Goal: Task Accomplishment & Management: Manage account settings

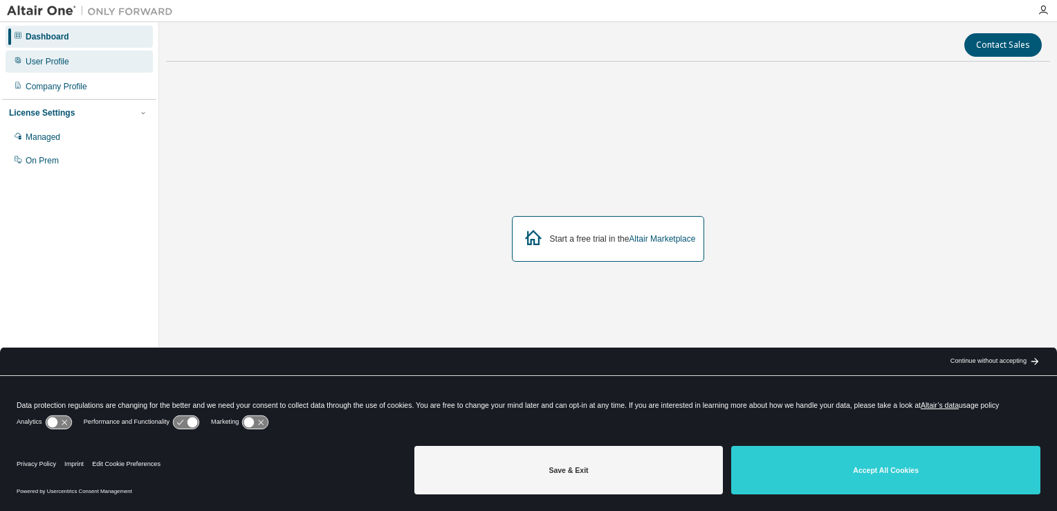
click at [62, 64] on div "User Profile" at bounding box center [48, 61] width 44 height 11
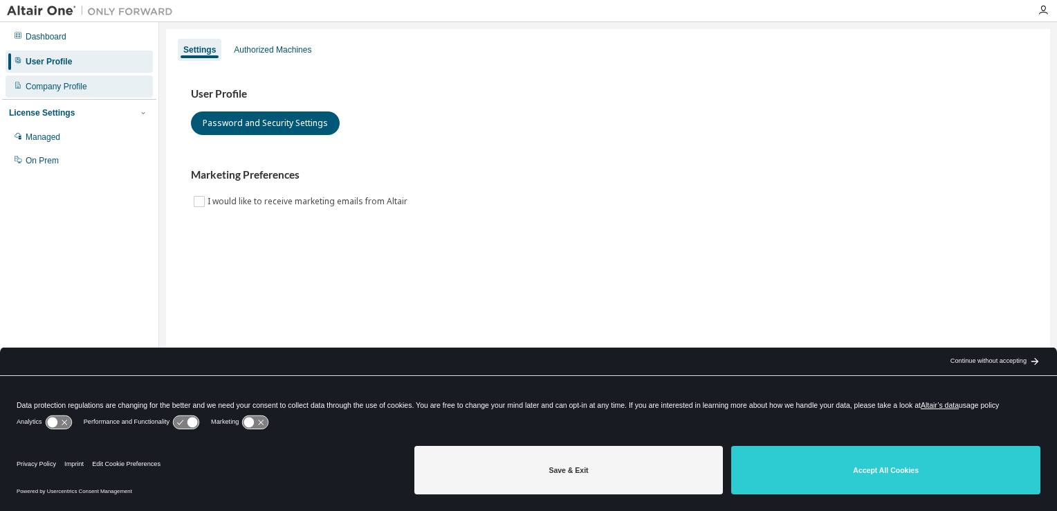
click at [69, 87] on div "Company Profile" at bounding box center [57, 86] width 62 height 11
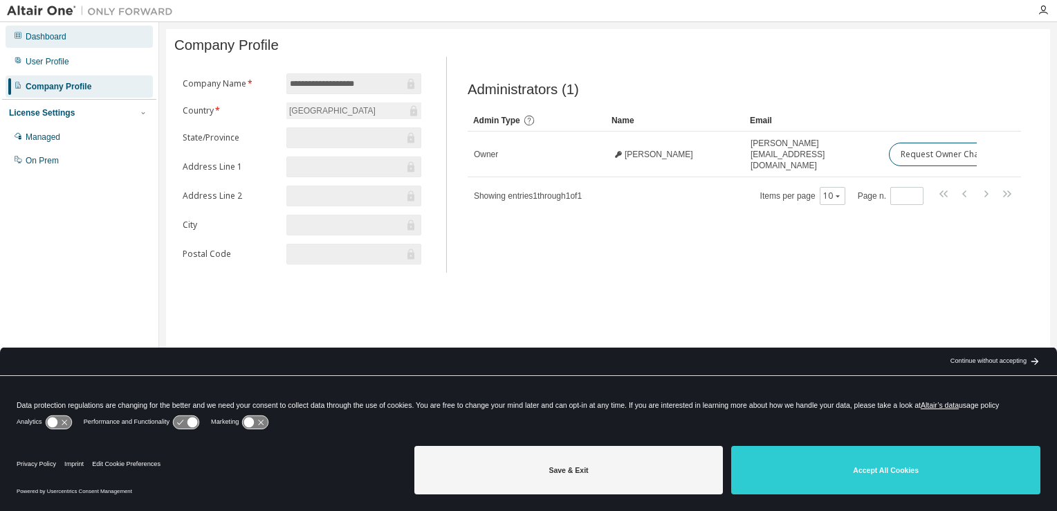
click at [68, 40] on div "Dashboard" at bounding box center [79, 37] width 147 height 22
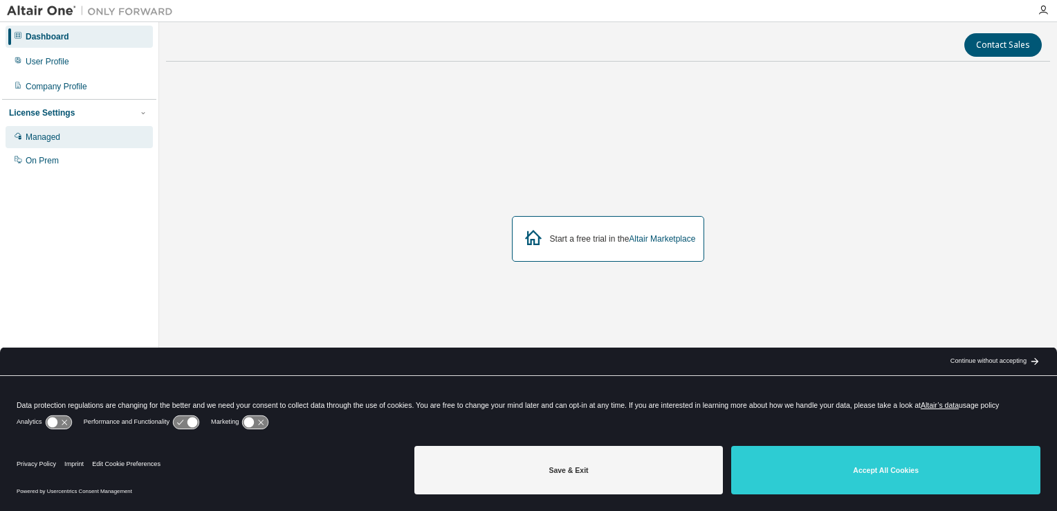
click at [28, 137] on div "Managed" at bounding box center [43, 136] width 35 height 11
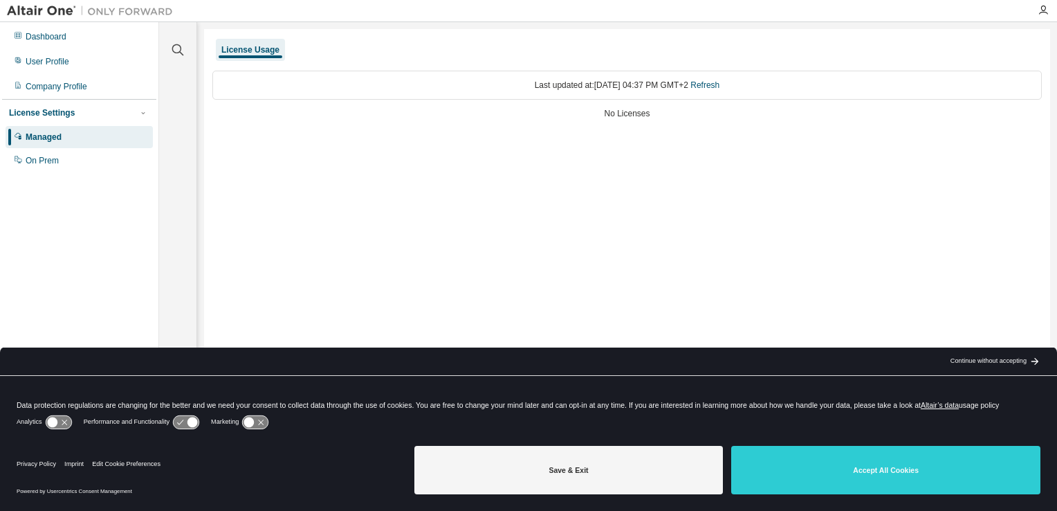
click at [264, 47] on div "License Usage" at bounding box center [250, 49] width 58 height 11
click at [51, 120] on div "License Settings Managed On Prem" at bounding box center [79, 136] width 154 height 74
click at [74, 161] on div "On Prem" at bounding box center [79, 160] width 147 height 22
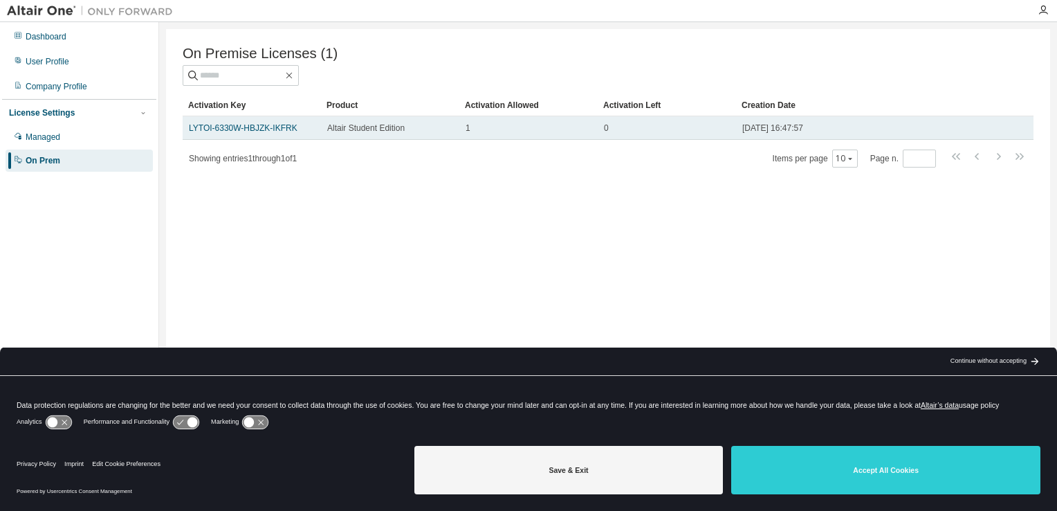
click at [766, 138] on td "2025-05-16 16:47:57" at bounding box center [857, 128] width 242 height 24
click at [463, 140] on td "1" at bounding box center [528, 128] width 138 height 24
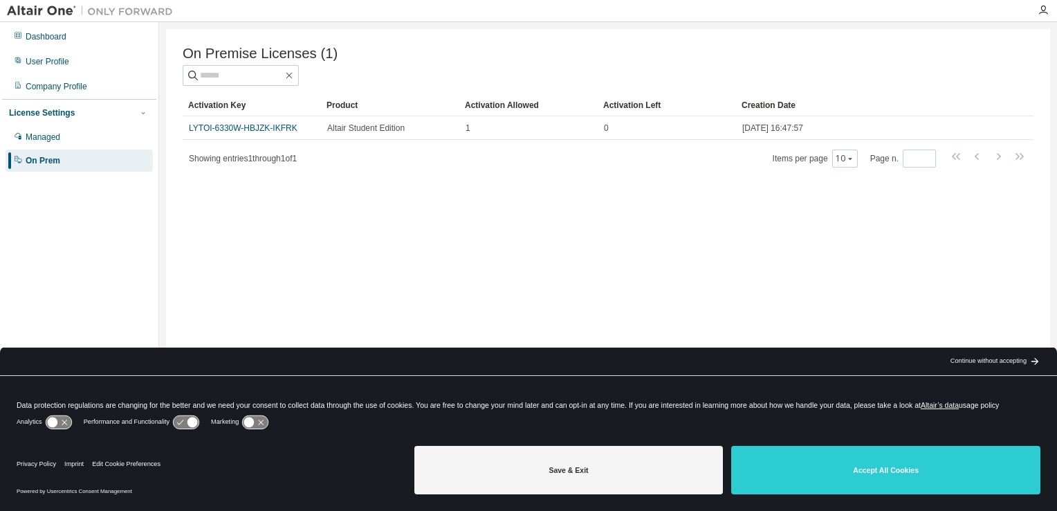
drag, startPoint x: 471, startPoint y: 138, endPoint x: 431, endPoint y: 166, distance: 49.1
click at [431, 166] on div "Showing entries 1 through 1 of 1 Items per page 10 Page n. *" at bounding box center [608, 158] width 851 height 20
click at [354, 116] on div "Product" at bounding box center [390, 105] width 127 height 22
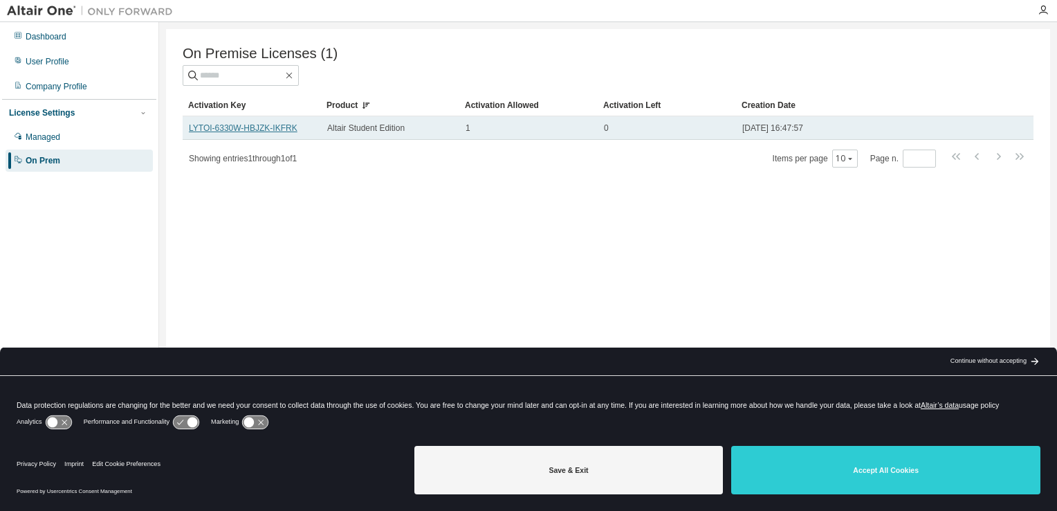
click at [219, 133] on link "LYTOI-6330W-HBJZK-IKFRK" at bounding box center [243, 128] width 109 height 10
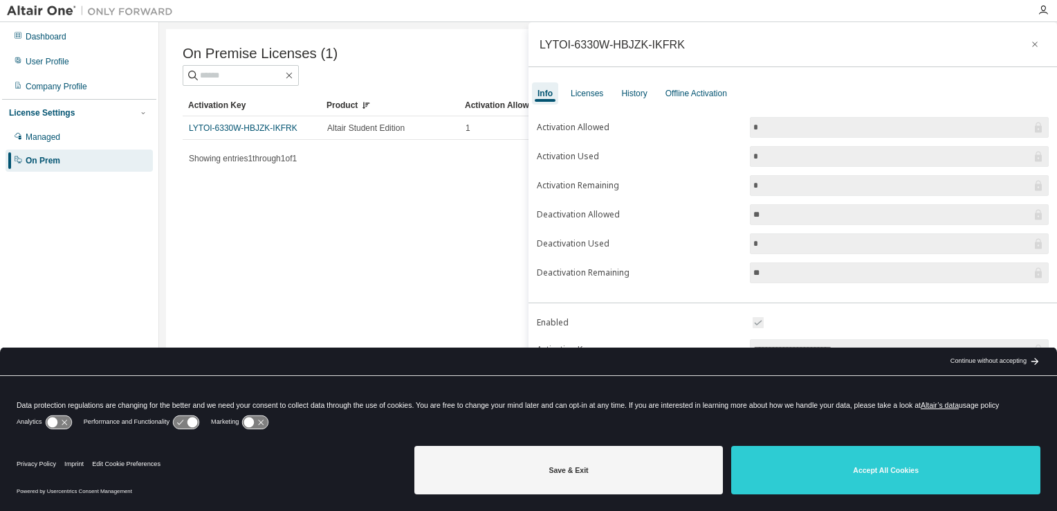
click at [863, 125] on input "*" at bounding box center [892, 127] width 278 height 14
click at [570, 97] on div "Licenses" at bounding box center [587, 93] width 44 height 22
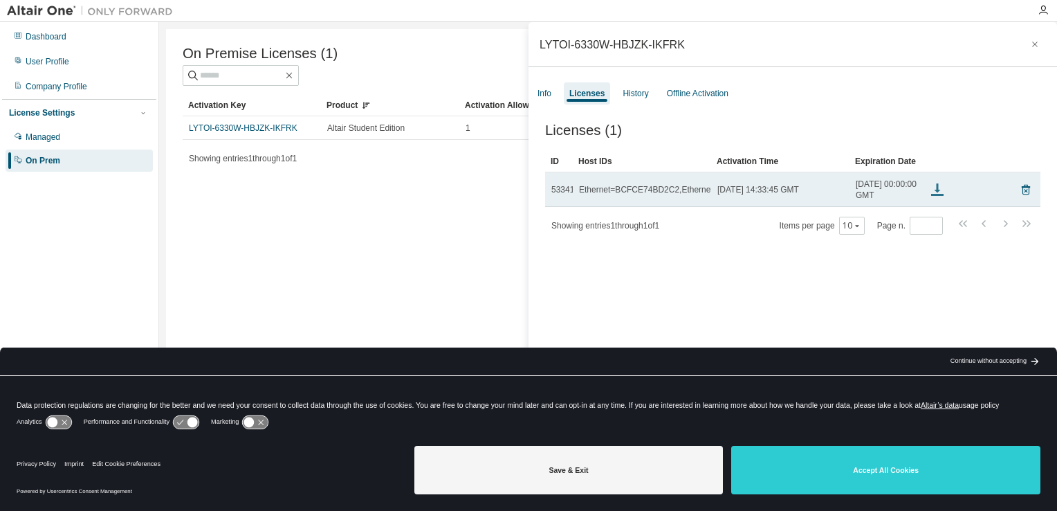
click at [937, 198] on icon at bounding box center [937, 189] width 17 height 17
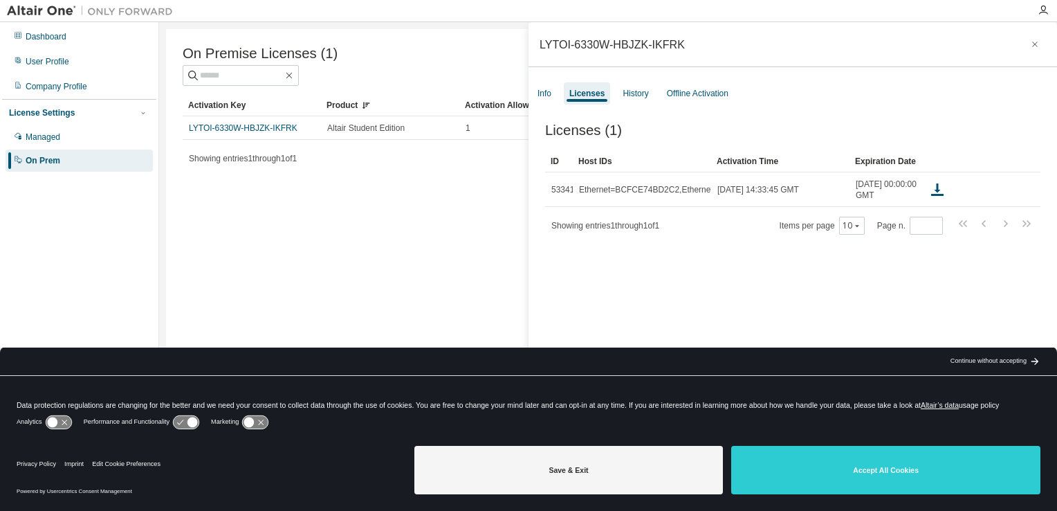
click at [712, 303] on div "Licenses (1) Clear Load Save Save As Field Operator Value Select filter Select …" at bounding box center [793, 299] width 529 height 386
